Goal: Transaction & Acquisition: Purchase product/service

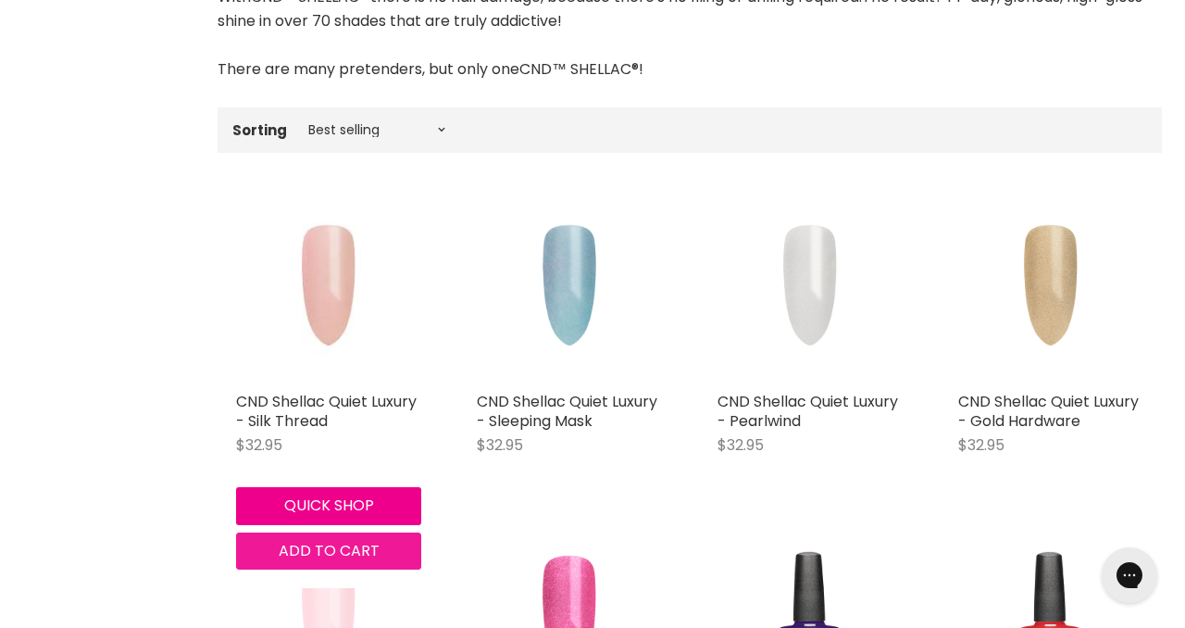
click at [346, 555] on span "Add to cart" at bounding box center [329, 550] width 101 height 21
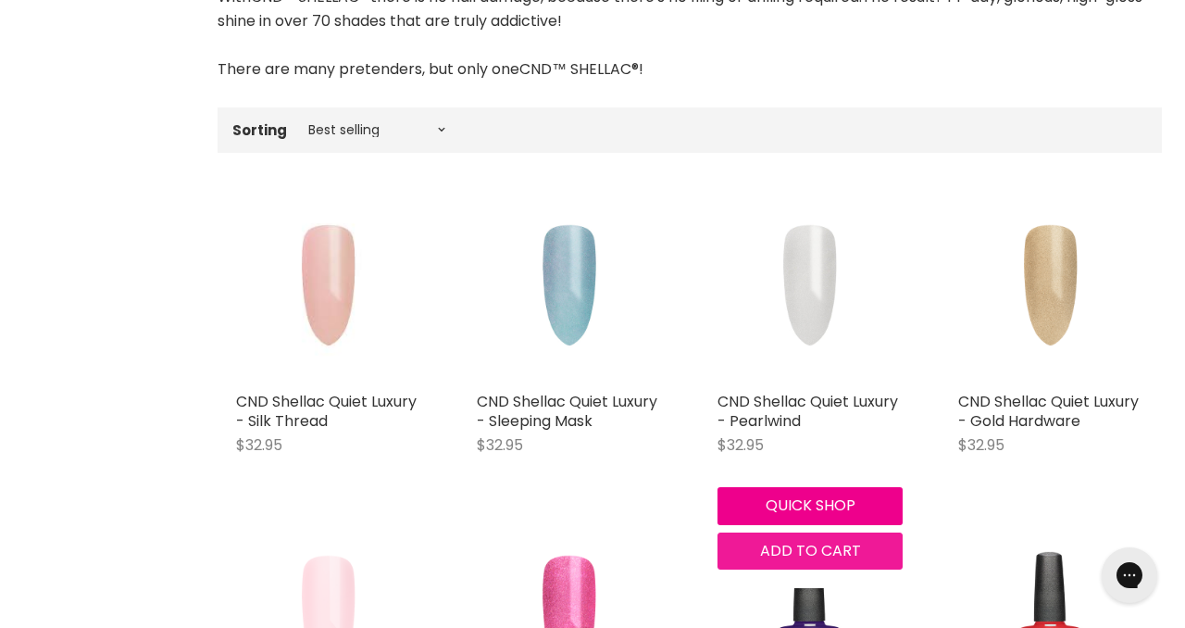
click at [801, 554] on span "Add to cart" at bounding box center [810, 550] width 101 height 21
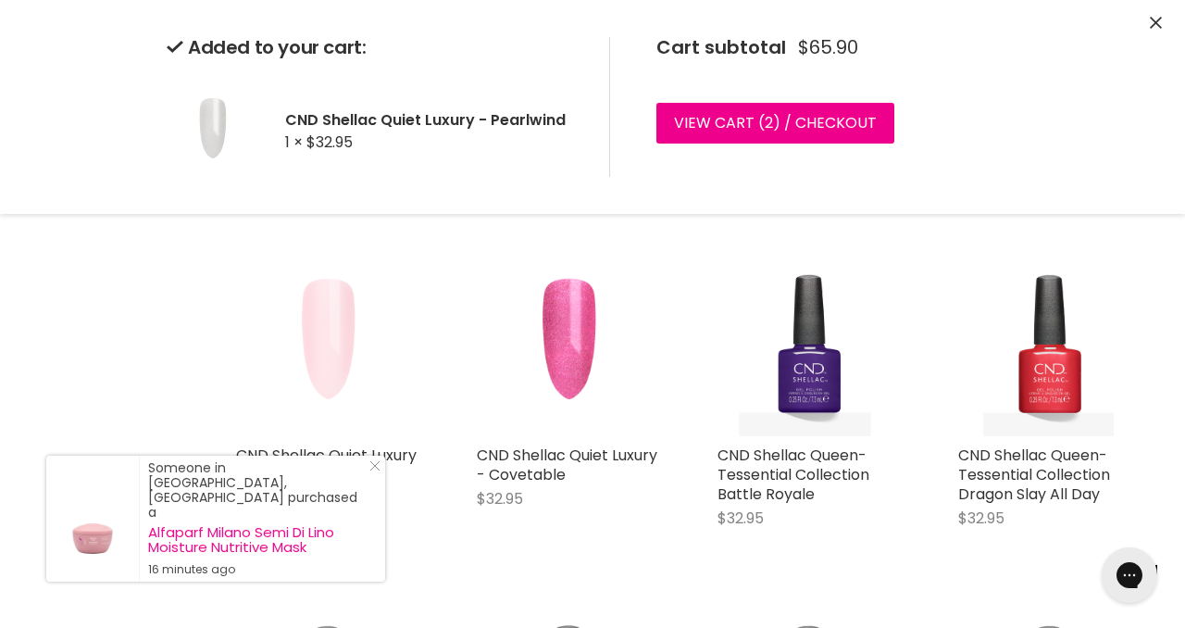
scroll to position [848, 0]
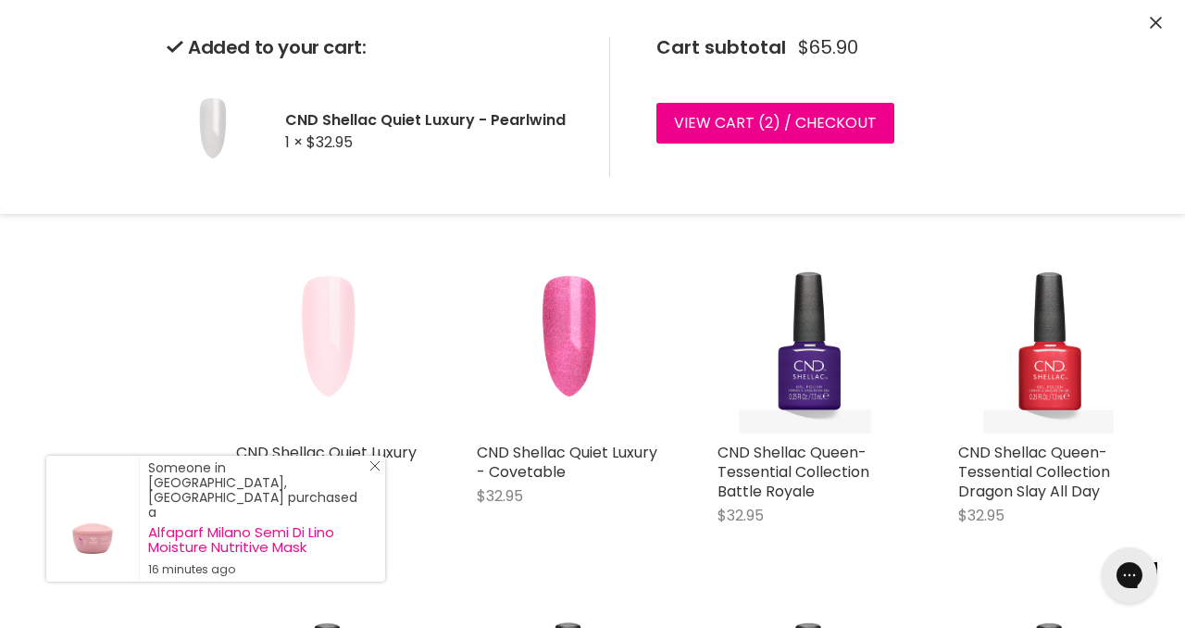
click at [371, 470] on line "Close Icon" at bounding box center [374, 465] width 9 height 9
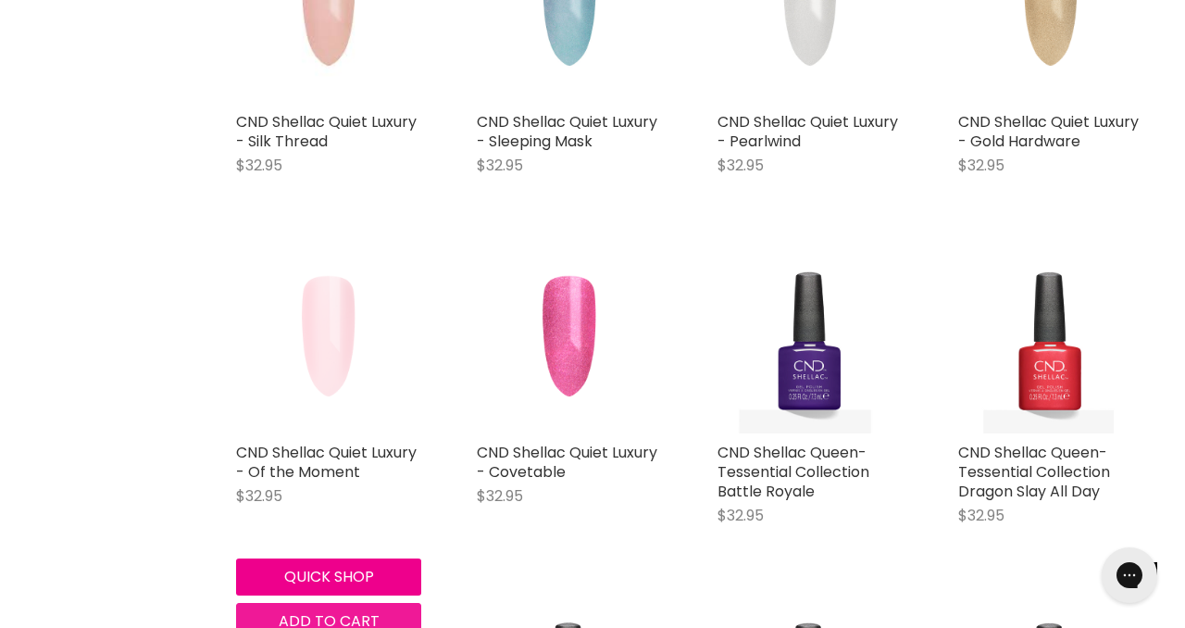
click at [351, 621] on span "Add to cart" at bounding box center [329, 620] width 101 height 21
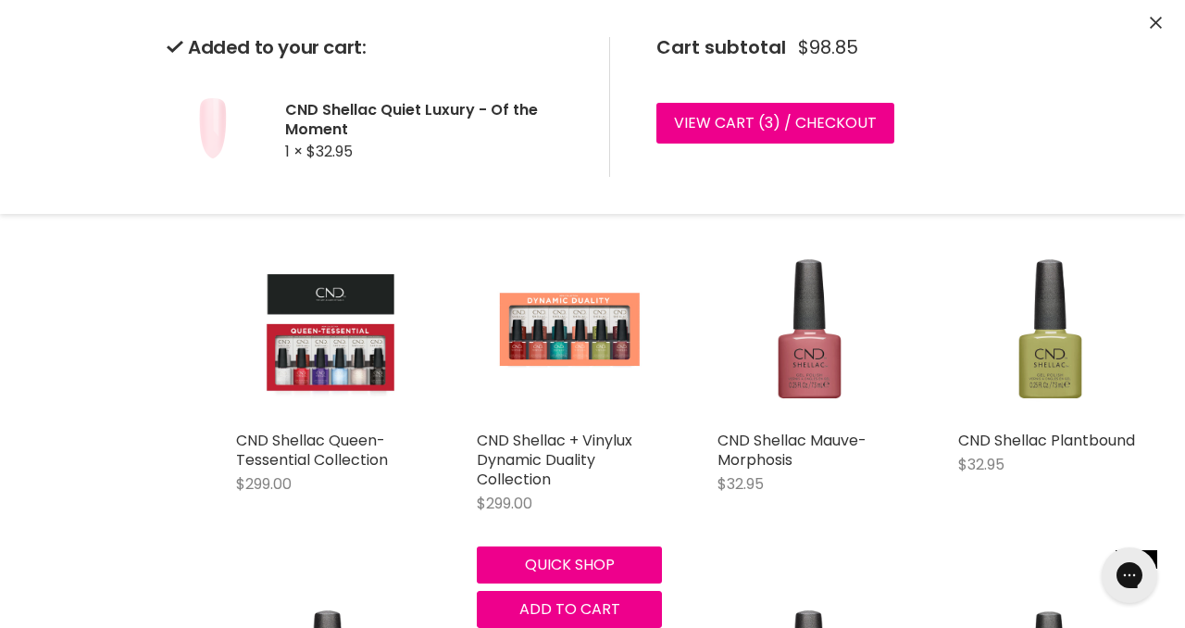
scroll to position [1564, 0]
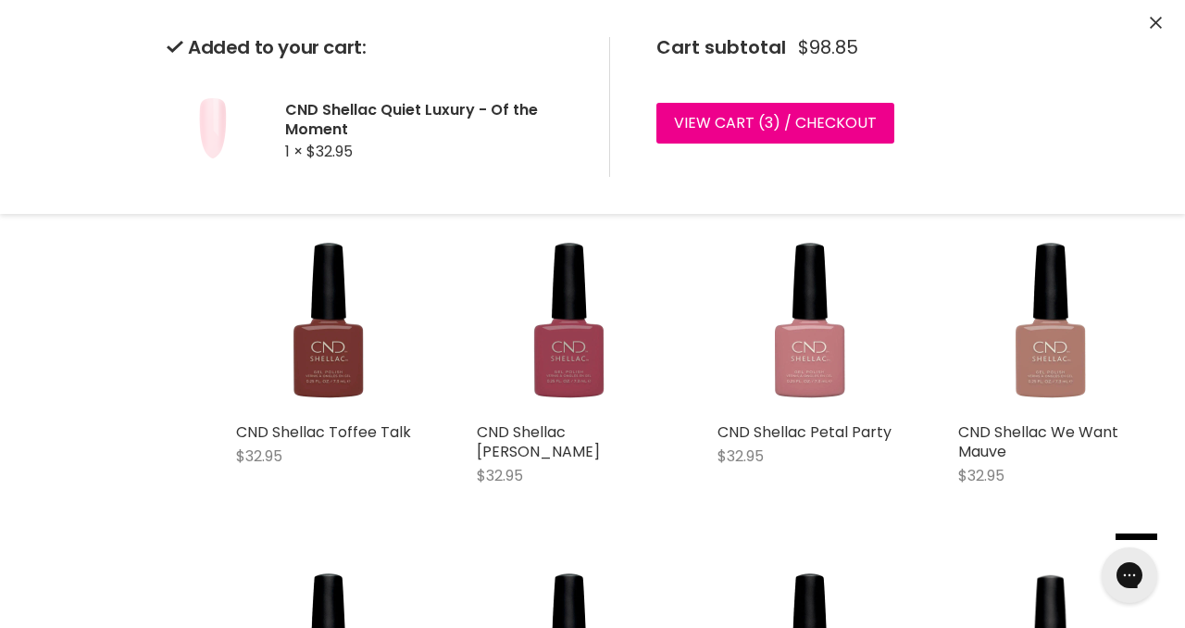
scroll to position [6215, 0]
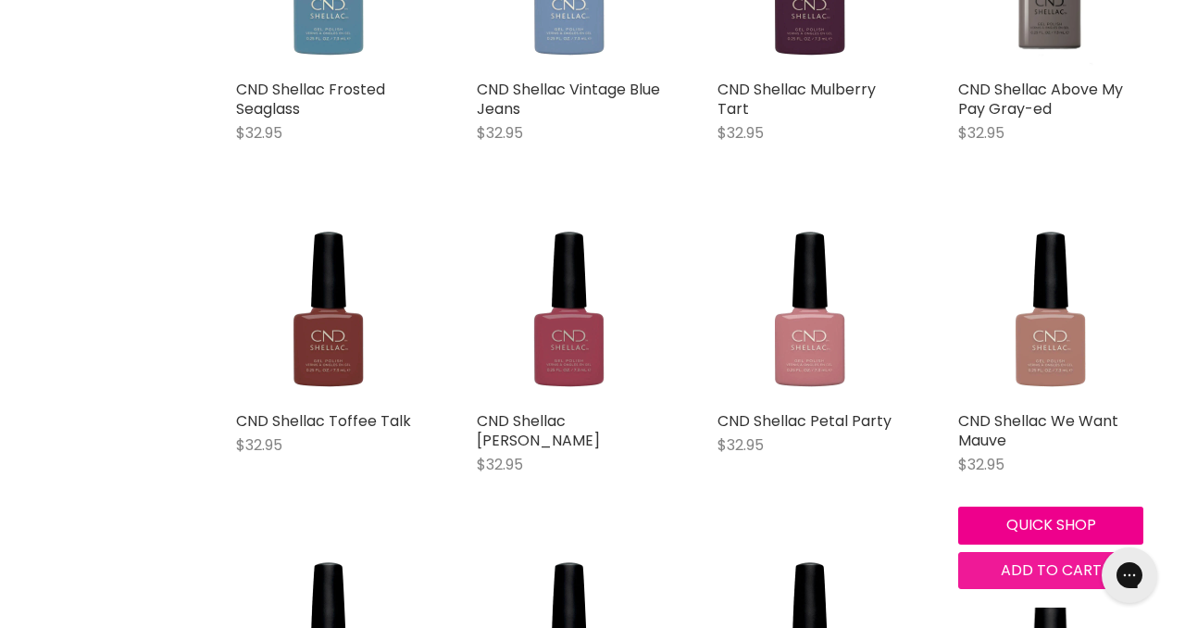
click at [1034, 560] on span "Add to cart" at bounding box center [1051, 569] width 101 height 21
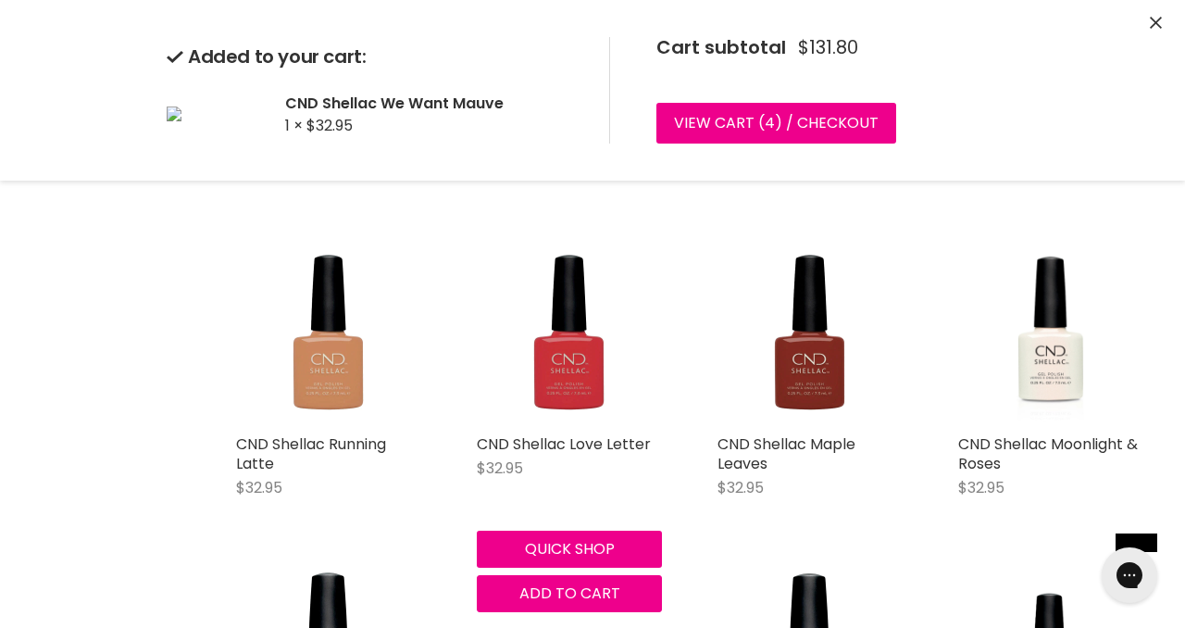
scroll to position [6555, 0]
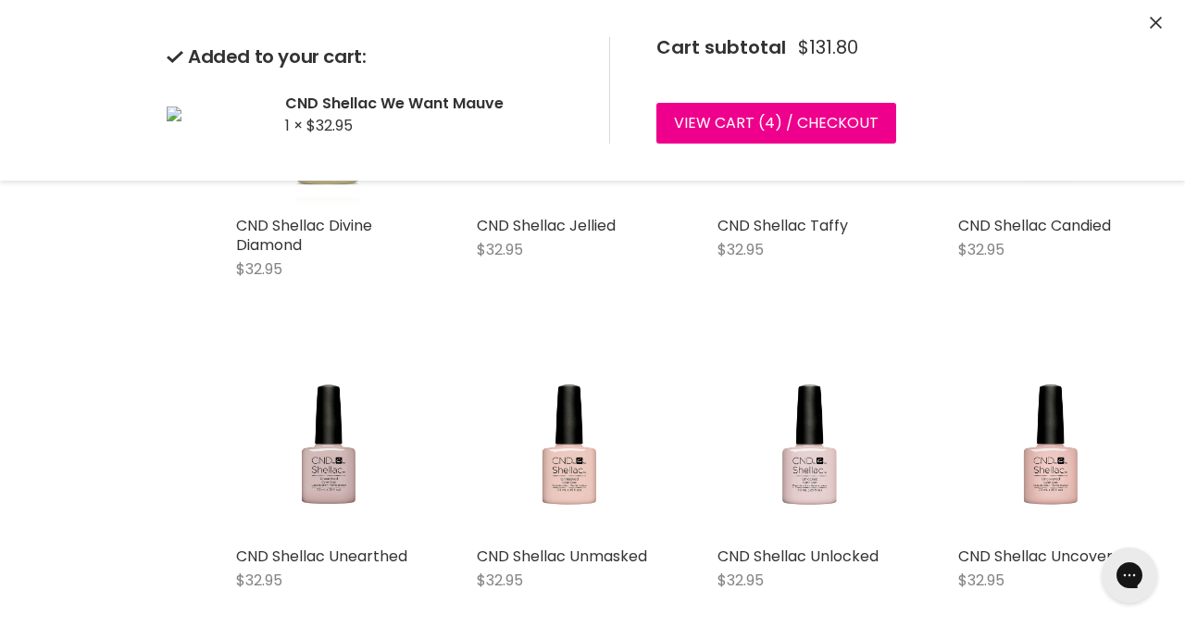
scroll to position [6474, 0]
